Goal: Task Accomplishment & Management: Manage account settings

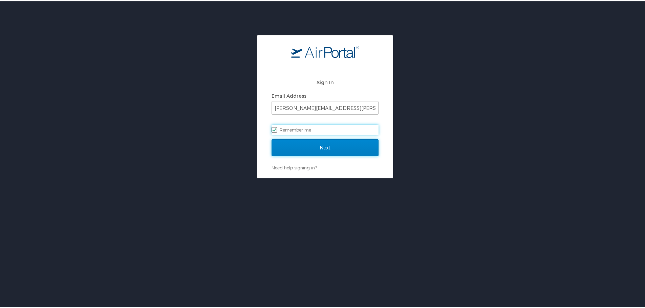
click at [317, 152] on input "Next" at bounding box center [325, 146] width 107 height 17
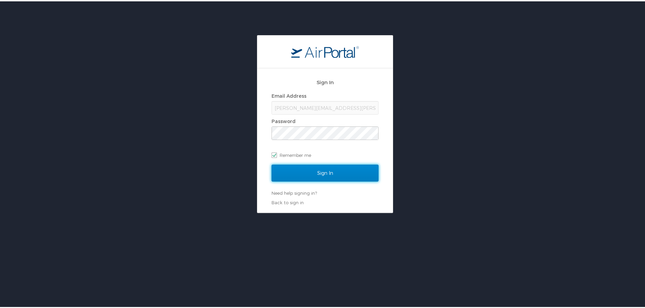
click at [350, 174] on input "Sign In" at bounding box center [325, 172] width 107 height 17
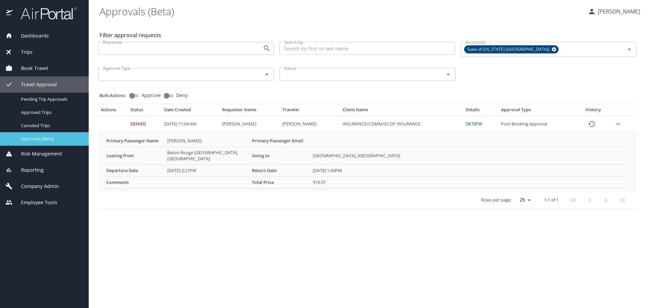
click at [49, 136] on span "Approvals (Beta)" at bounding box center [51, 139] width 60 height 6
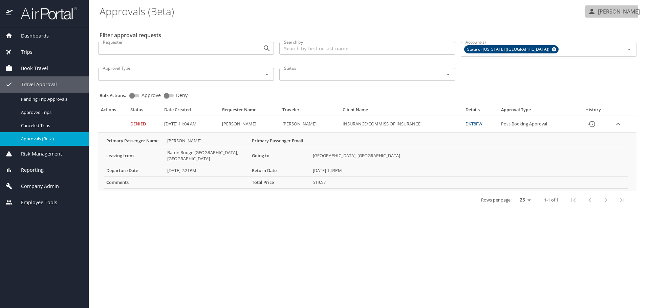
click at [607, 12] on p "Jessica Naquin" at bounding box center [618, 11] width 44 height 8
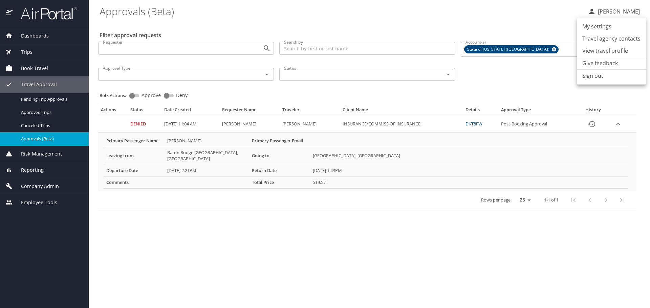
click at [594, 77] on li "Sign out" at bounding box center [611, 76] width 69 height 12
